Goal: Find specific page/section: Find specific page/section

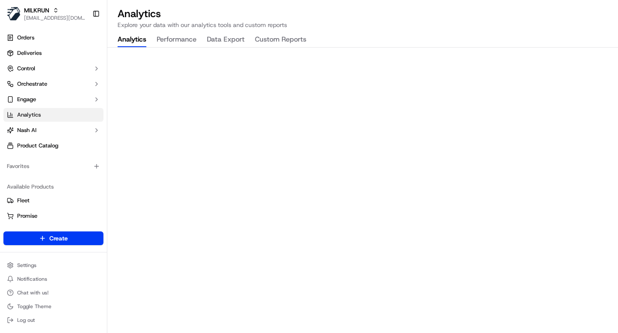
click at [420, 28] on p "Explore your data with our analytics tools and custom reports" at bounding box center [363, 25] width 490 height 9
click at [328, 38] on div "Analytics Explore your data with our analytics tools and custom reports Analyti…" at bounding box center [362, 166] width 510 height 333
click at [332, 25] on p "Explore your data with our analytics tools and custom reports" at bounding box center [363, 25] width 490 height 9
click at [317, 22] on p "Explore your data with our analytics tools and custom reports" at bounding box center [363, 25] width 490 height 9
click at [206, 6] on div "Analytics Explore your data with our analytics tools and custom reports Analyti…" at bounding box center [362, 166] width 510 height 333
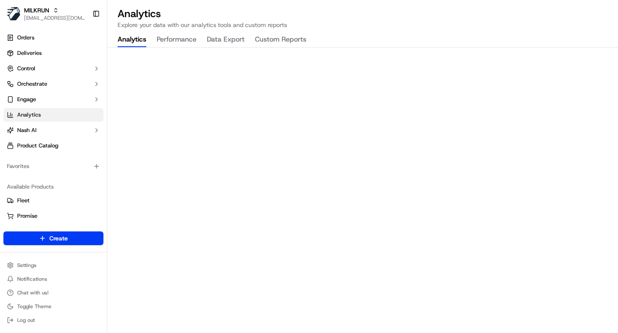
click at [281, 40] on button "Custom Reports" at bounding box center [280, 40] width 51 height 15
